Goal: Task Accomplishment & Management: Use online tool/utility

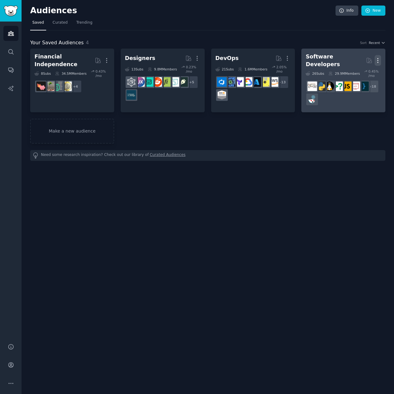
click at [378, 57] on icon "button" at bounding box center [378, 60] width 6 height 6
click at [364, 70] on p "Delete" at bounding box center [361, 73] width 14 height 6
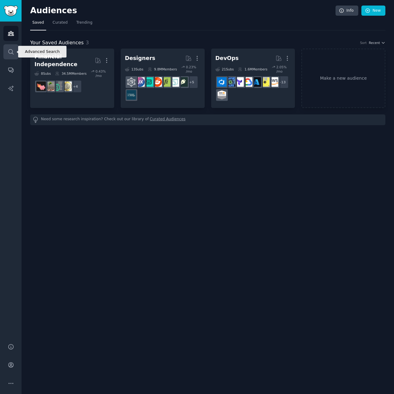
click at [10, 49] on icon "Sidebar" at bounding box center [11, 52] width 6 height 6
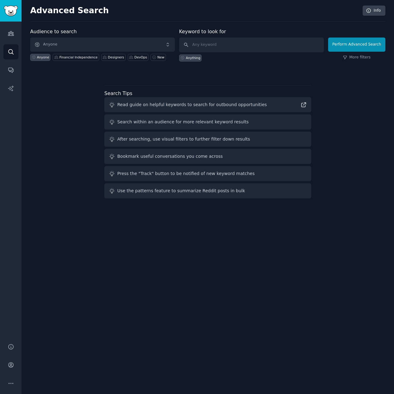
click at [111, 42] on span "Anyone" at bounding box center [102, 45] width 145 height 14
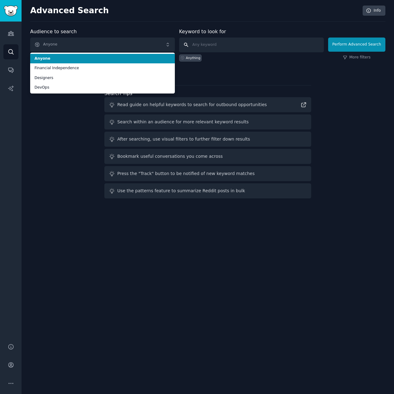
click at [221, 42] on input "text" at bounding box center [251, 45] width 145 height 15
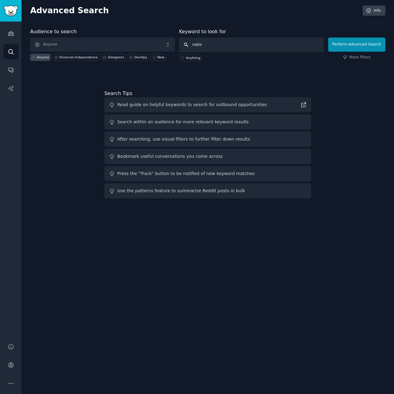
type input "notion"
click at [358, 44] on button "Perform Advanced Search" at bounding box center [356, 45] width 57 height 14
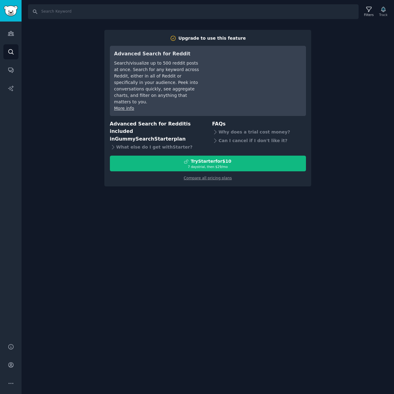
click at [70, 86] on div "Search Filters Track Upgrade to use this feature Advanced Search for Reddit Sea…" at bounding box center [208, 197] width 373 height 394
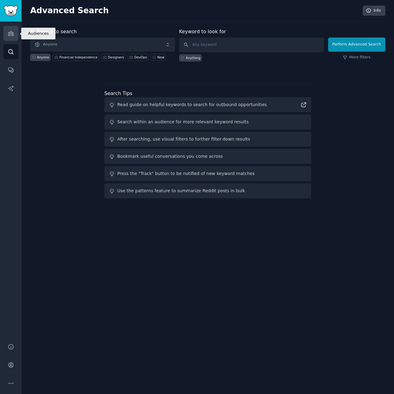
click at [9, 30] on icon "Sidebar" at bounding box center [11, 33] width 6 height 6
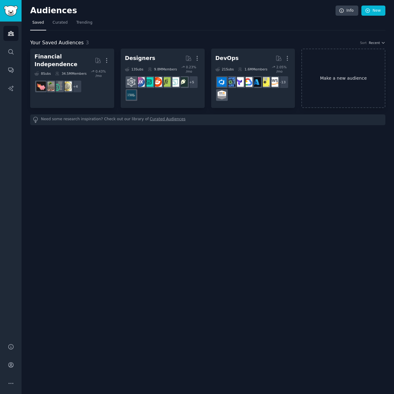
click at [347, 63] on link "Make a new audience" at bounding box center [343, 78] width 84 height 59
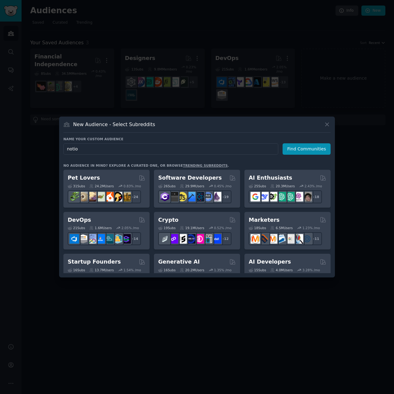
type input "notion"
click at [303, 153] on button "Find Communities" at bounding box center [307, 148] width 48 height 11
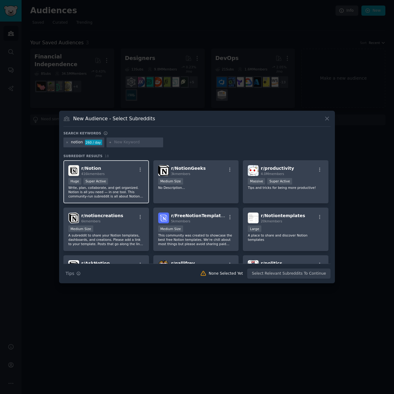
click at [111, 168] on div "r/ Notion 416k members" at bounding box center [106, 170] width 76 height 11
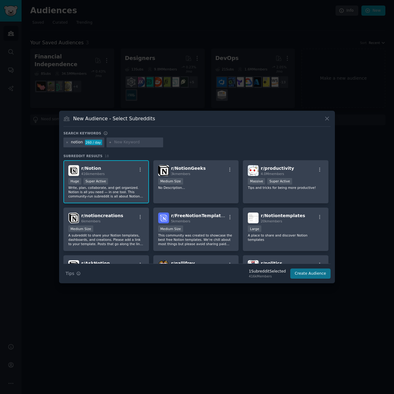
click at [308, 271] on button "Create Audience" at bounding box center [310, 274] width 41 height 10
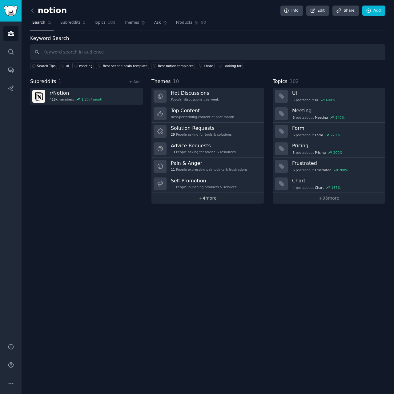
click at [208, 199] on link "+ 4 more" at bounding box center [207, 198] width 113 height 11
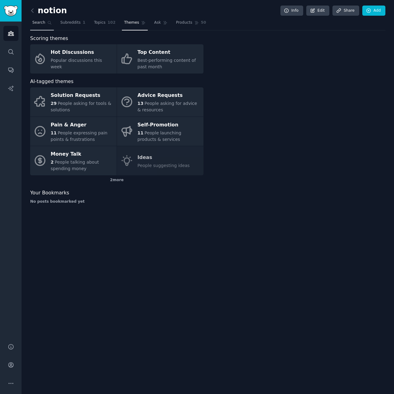
click at [42, 21] on span "Search" at bounding box center [38, 23] width 13 height 6
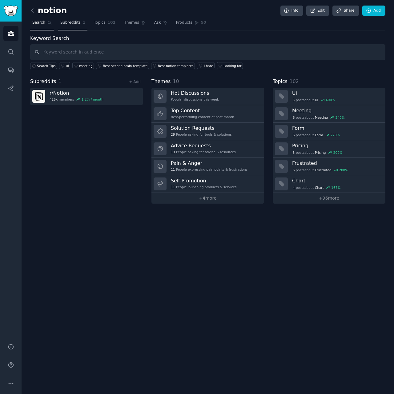
click at [66, 23] on span "Subreddits" at bounding box center [70, 23] width 20 height 6
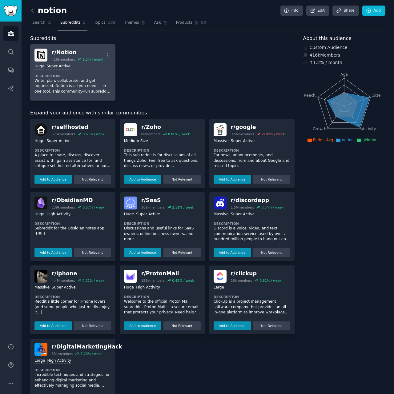
click at [64, 50] on div "r/ Notion" at bounding box center [78, 53] width 53 height 8
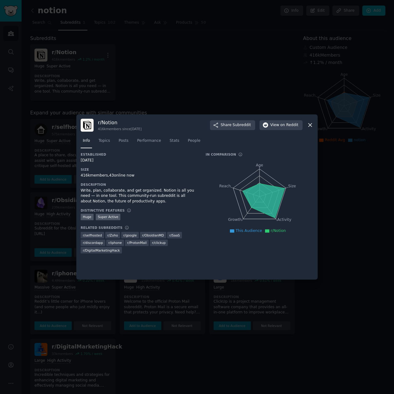
click at [110, 83] on div at bounding box center [197, 197] width 394 height 394
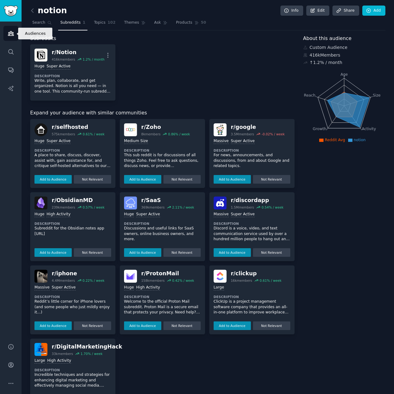
click at [9, 35] on icon "Sidebar" at bounding box center [11, 33] width 6 height 6
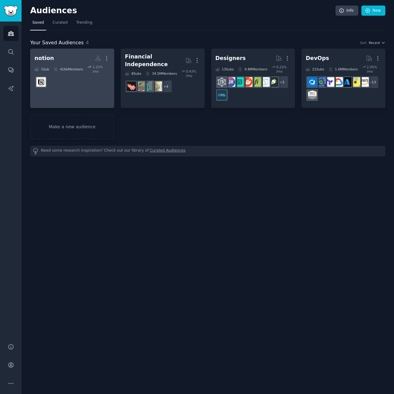
click at [76, 95] on link "notion More 1 Sub 416k Members 1.25 % /mo" at bounding box center [72, 78] width 84 height 59
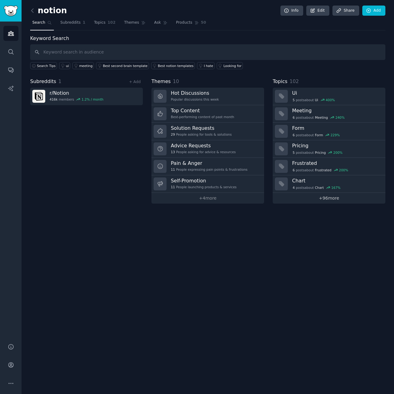
click at [310, 194] on link "+ 96 more" at bounding box center [329, 198] width 113 height 11
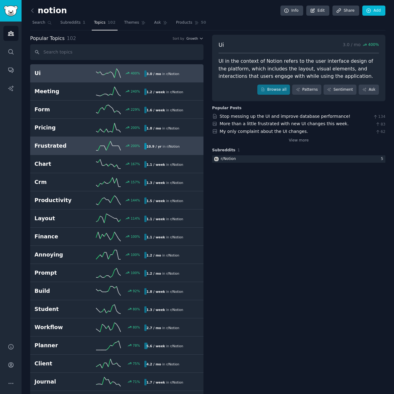
click at [48, 146] on h2 "Frustrated" at bounding box center [61, 146] width 55 height 8
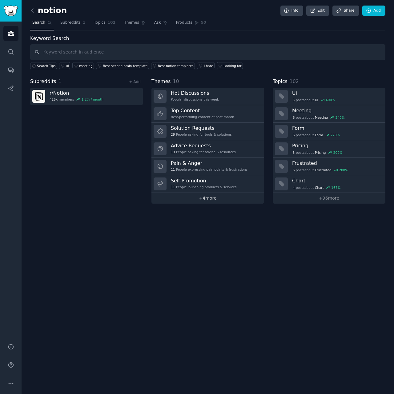
click at [211, 198] on link "+ 4 more" at bounding box center [207, 198] width 113 height 11
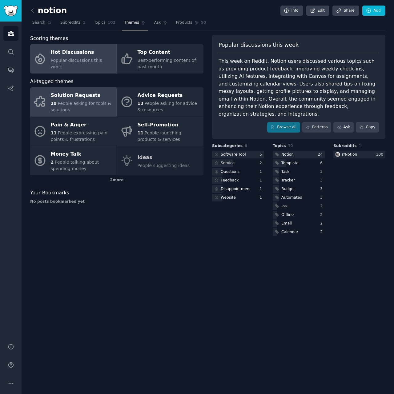
click at [74, 99] on div "Solution Requests" at bounding box center [82, 96] width 63 height 10
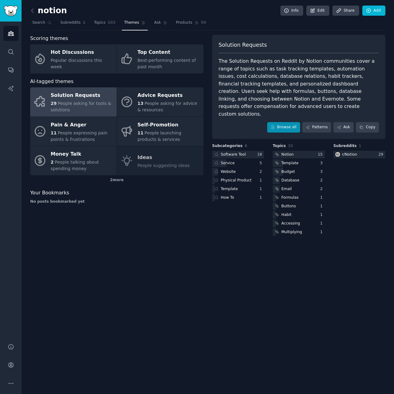
click at [280, 122] on link "Browse all" at bounding box center [283, 127] width 33 height 10
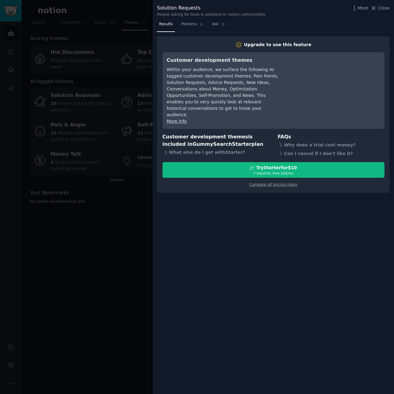
click at [202, 91] on div "Within your audience, we surface the following AI-tagged customer development t…" at bounding box center [223, 93] width 112 height 52
click at [178, 119] on link "More info" at bounding box center [177, 121] width 20 height 5
